Goal: Find specific page/section: Find specific page/section

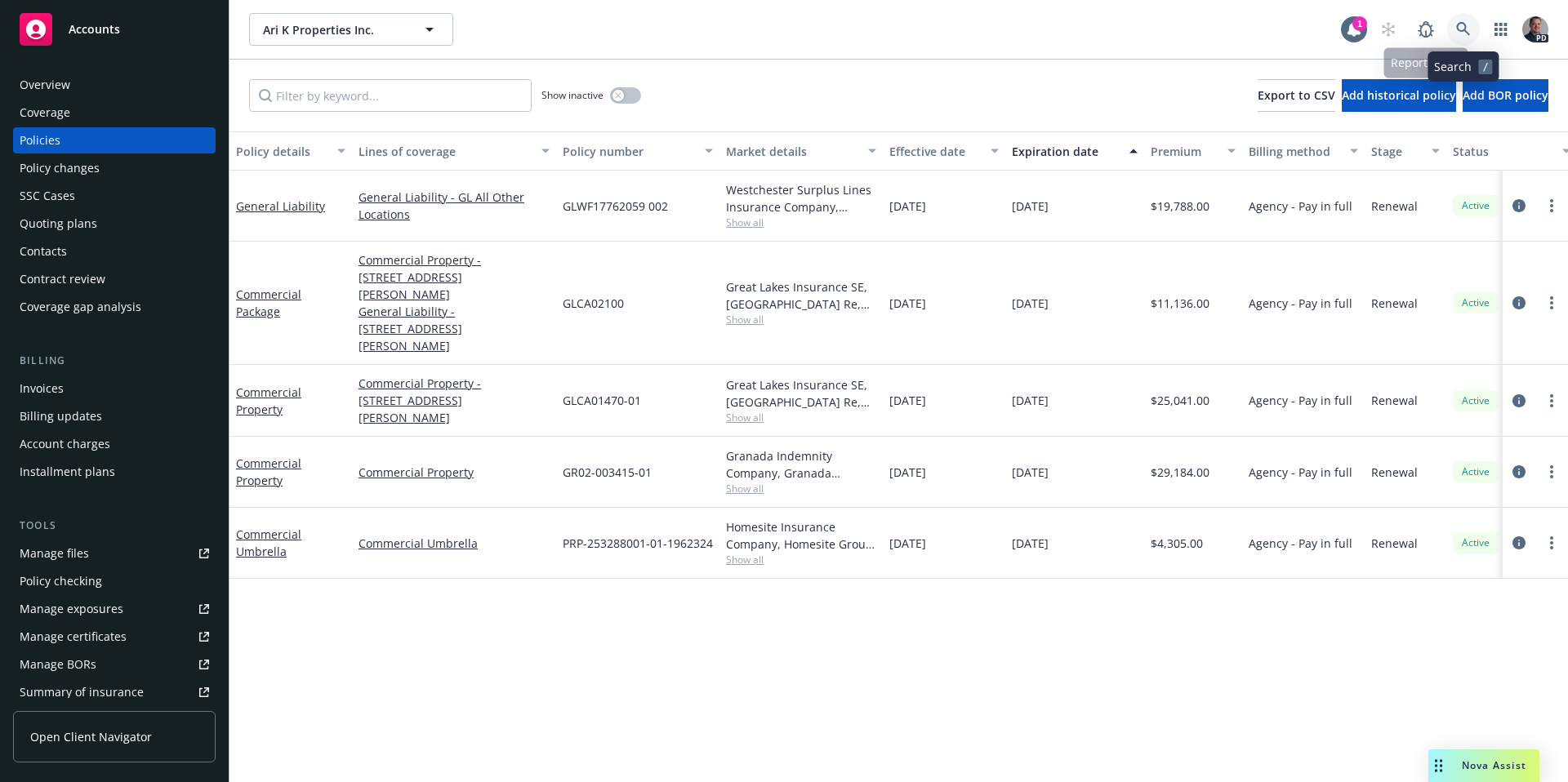
click at [1475, 18] on link at bounding box center [1463, 29] width 33 height 33
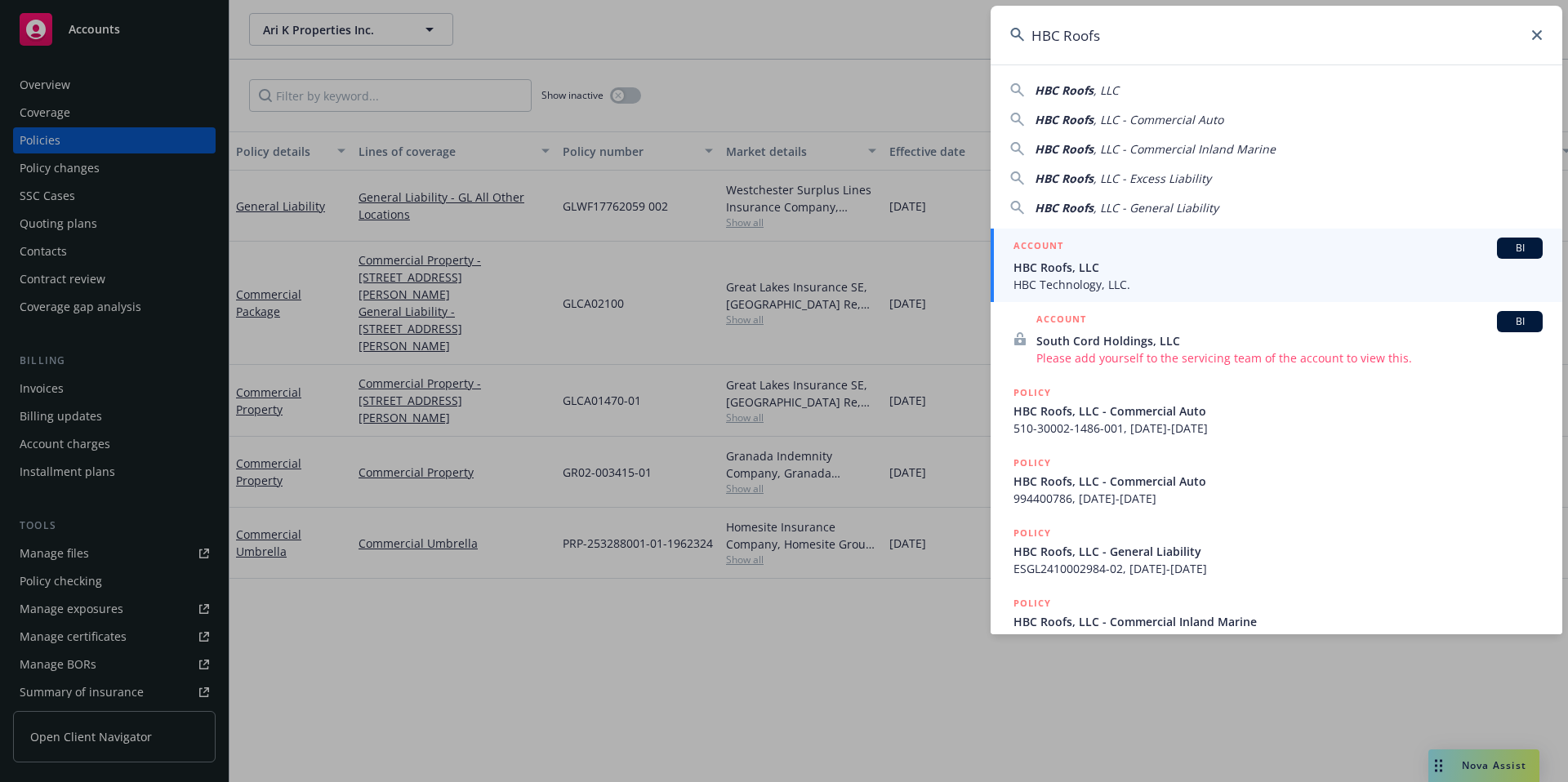
type input "HBC Roofs"
click at [1123, 249] on div "ACCOUNT BI" at bounding box center [1278, 248] width 529 height 21
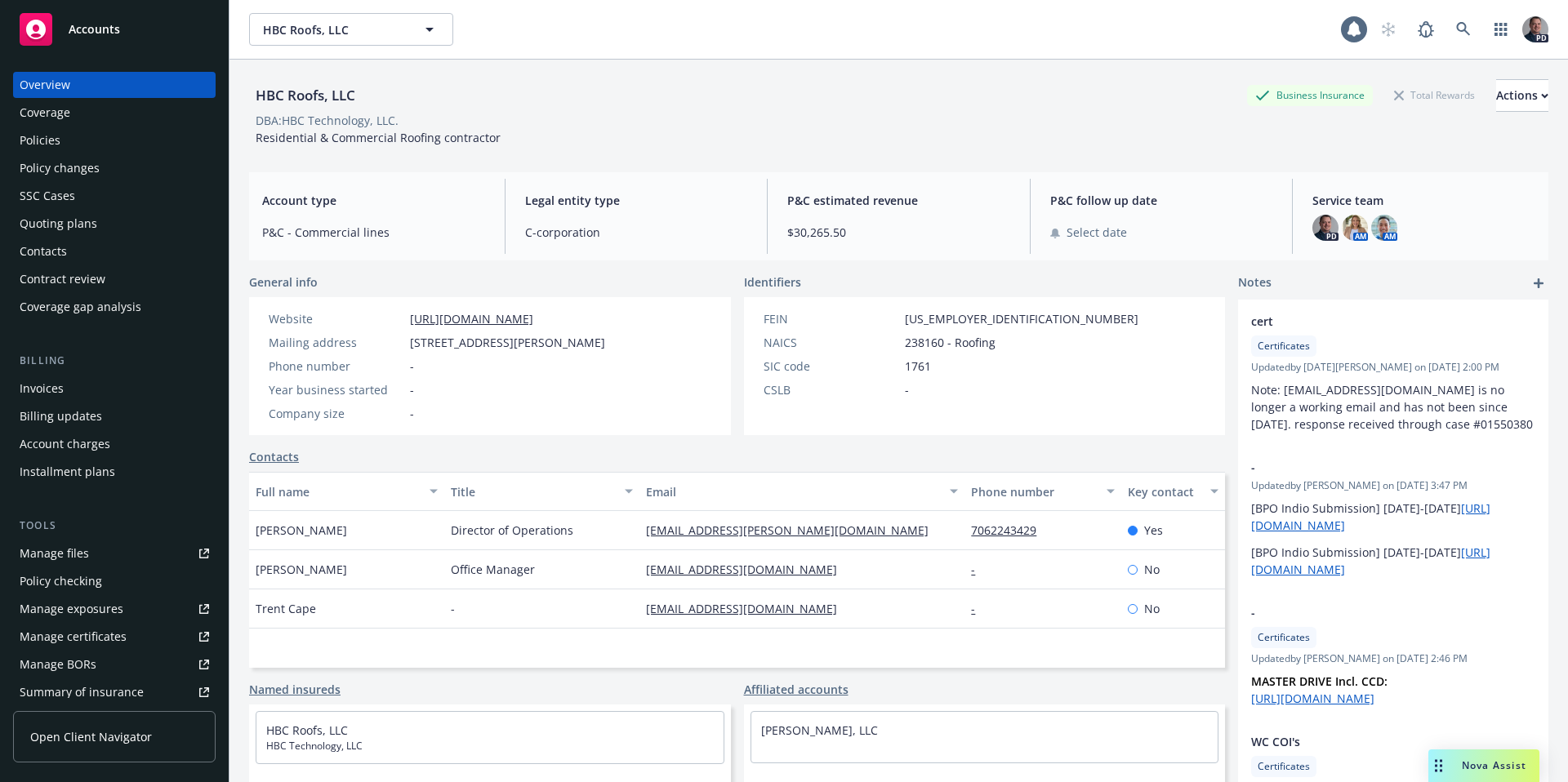
click at [111, 148] on div "Policies" at bounding box center [113, 140] width 189 height 26
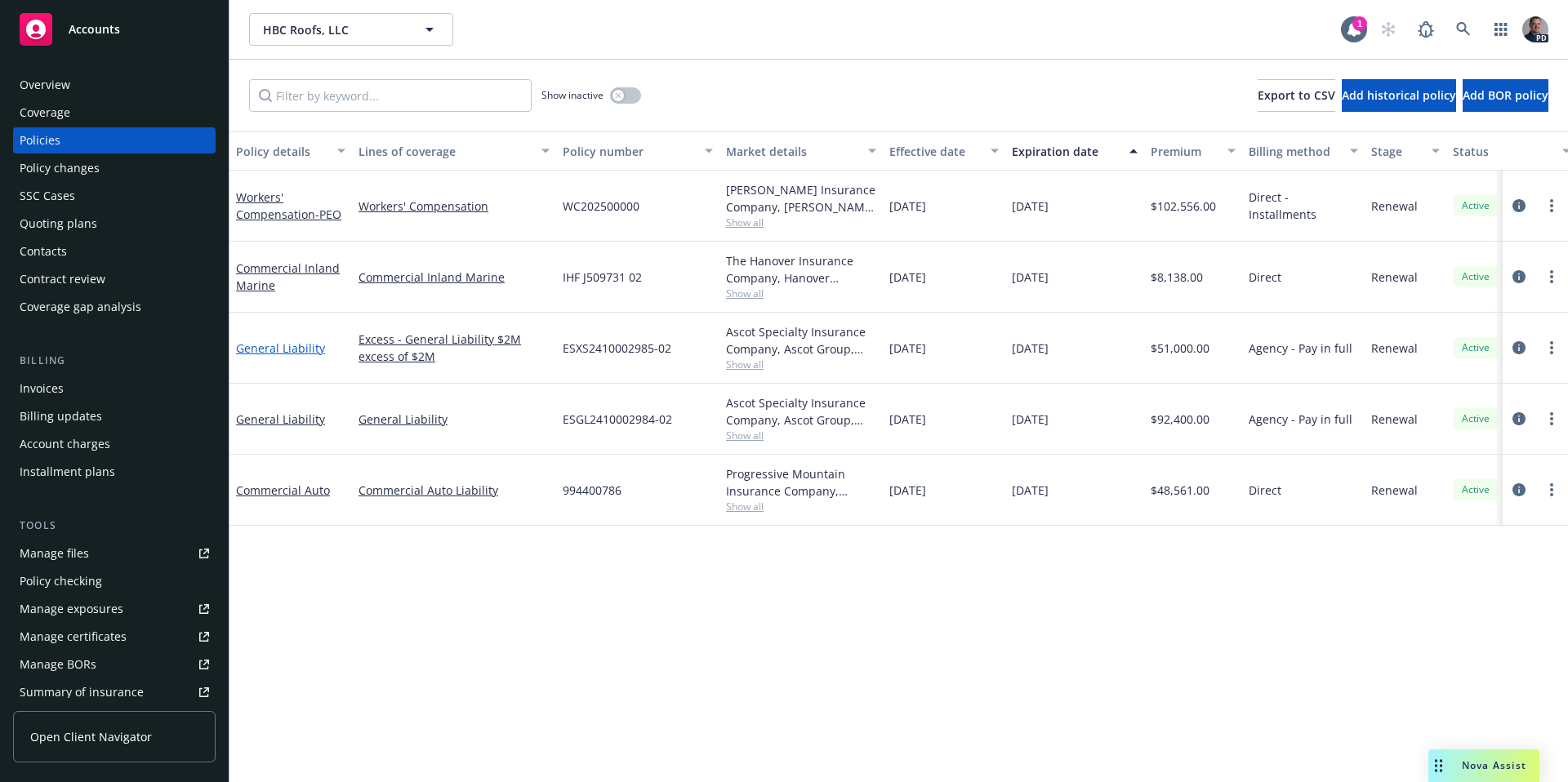
click at [293, 345] on link "General Liability" at bounding box center [280, 348] width 89 height 16
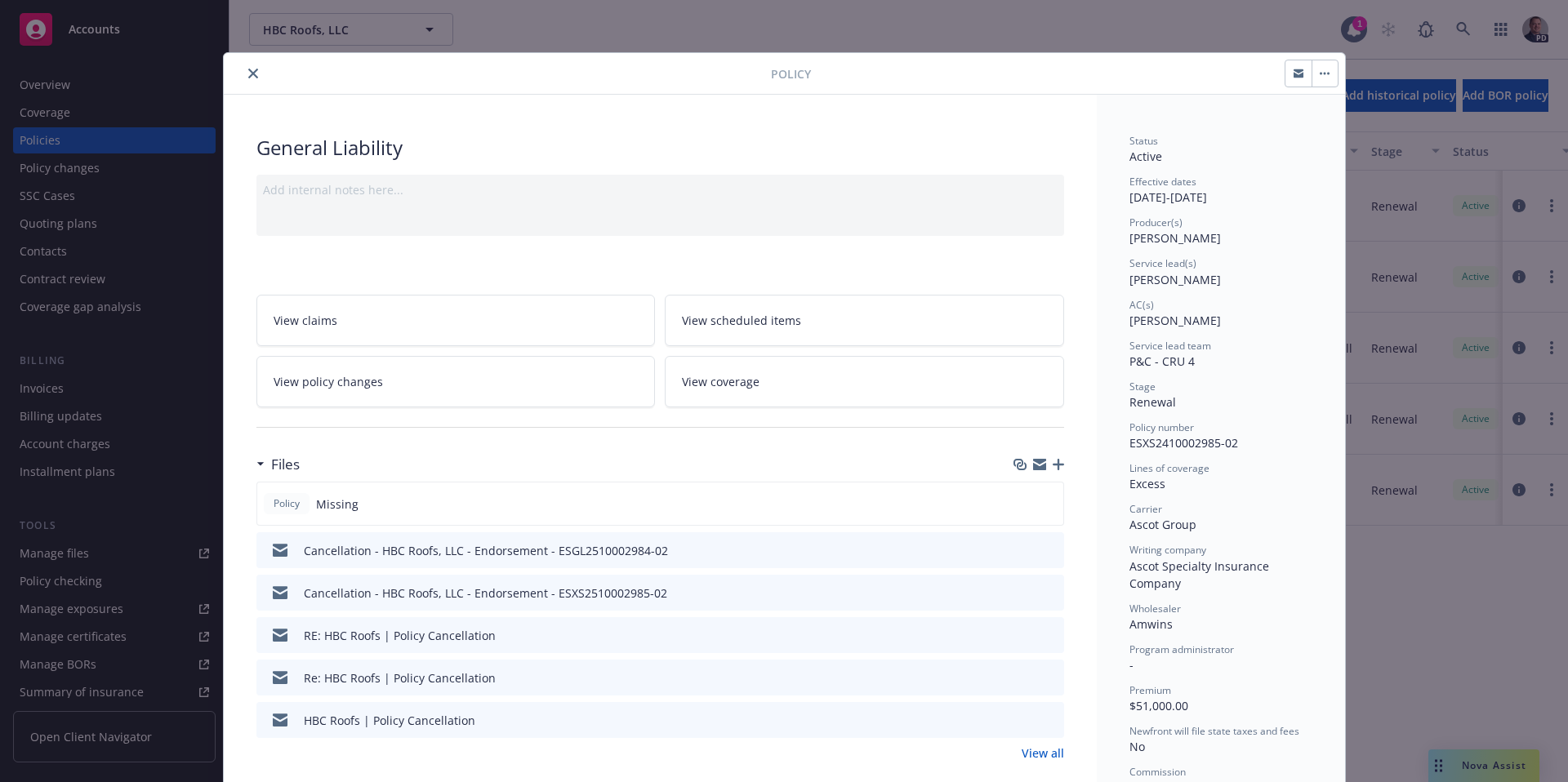
click at [83, 414] on div "Policy General Liability Add internal notes here... View claims View scheduled …" at bounding box center [784, 391] width 1568 height 782
click at [248, 76] on icon "close" at bounding box center [253, 74] width 10 height 10
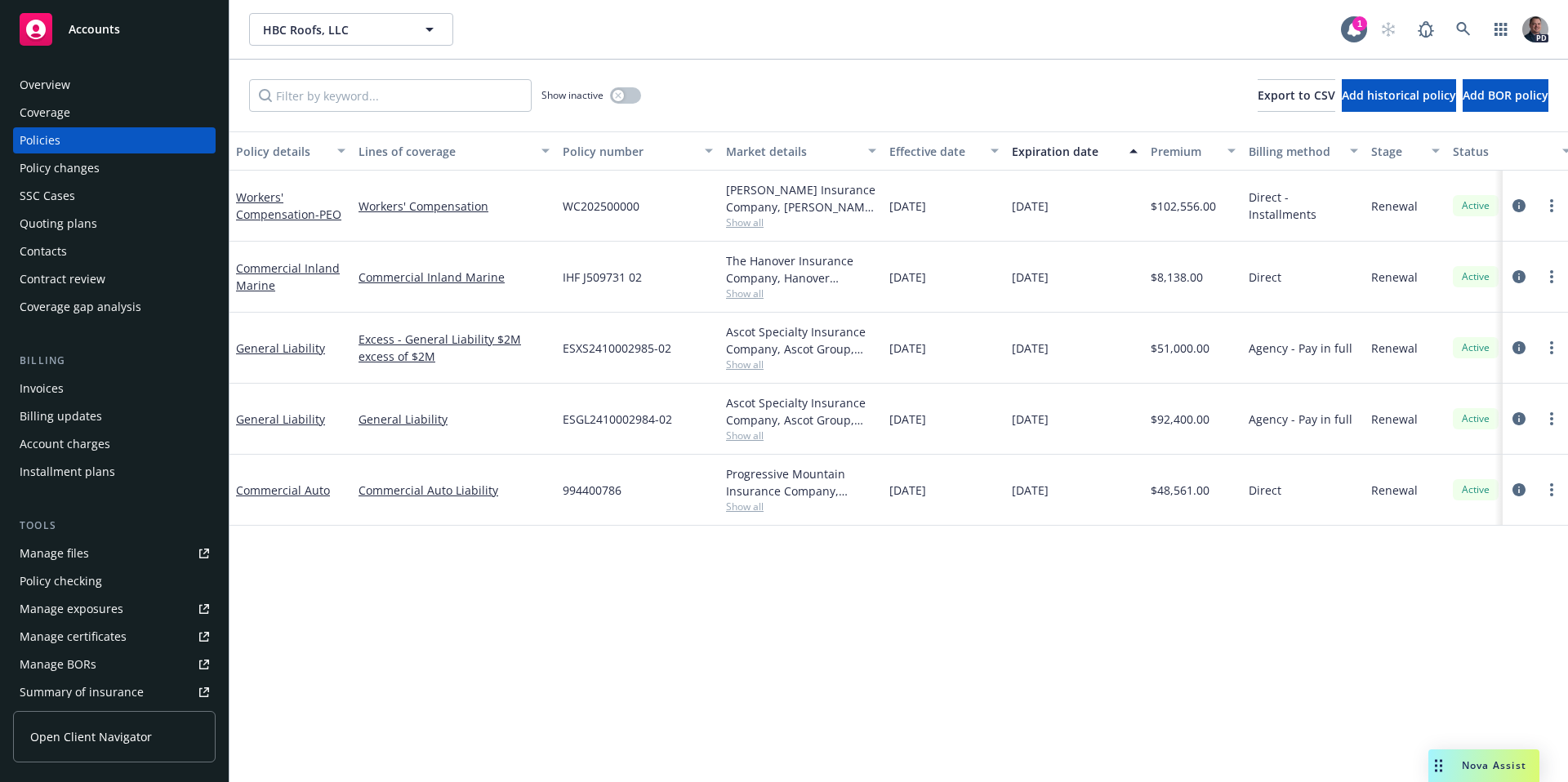
click at [76, 560] on div "Manage files" at bounding box center [54, 553] width 70 height 26
